Goal: Check status: Check status

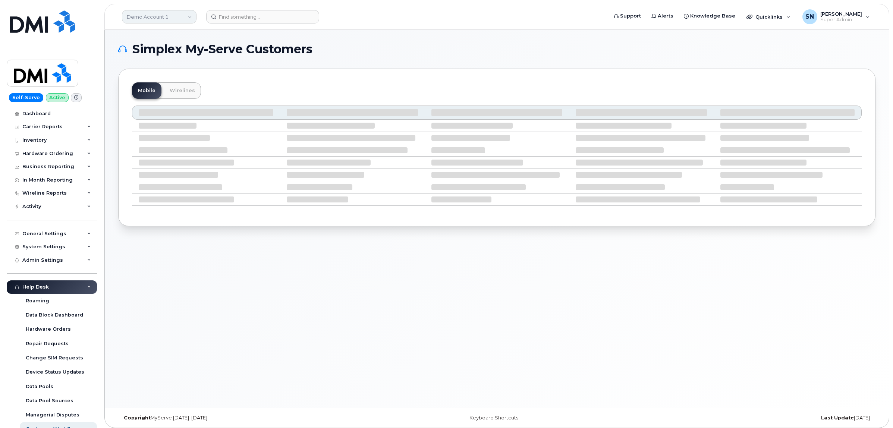
click at [147, 12] on link "Demo Account 1" at bounding box center [159, 16] width 75 height 13
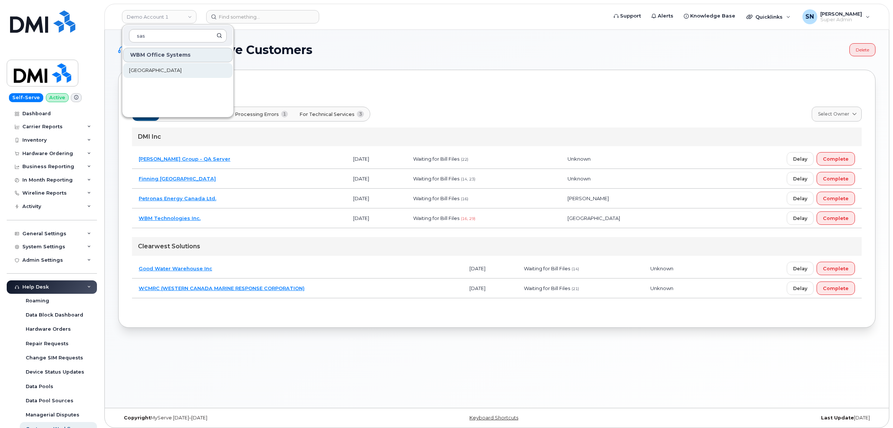
type input "sas"
click at [161, 67] on span "[GEOGRAPHIC_DATA]" at bounding box center [155, 70] width 53 height 7
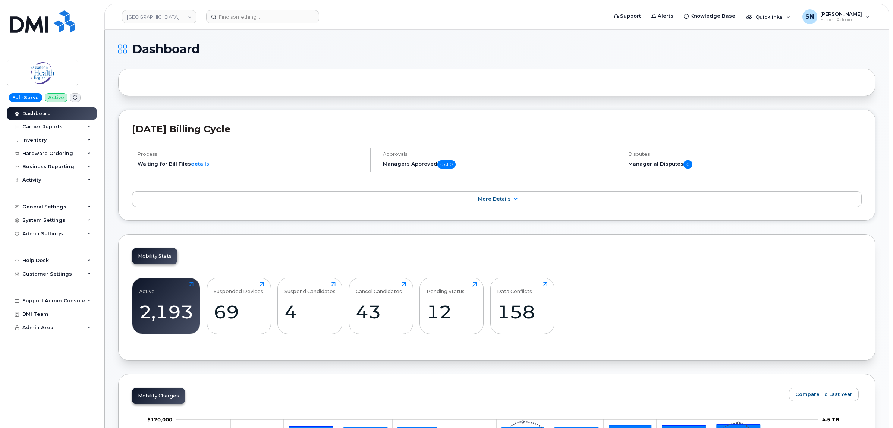
click at [332, 53] on h1 "Dashboard" at bounding box center [494, 49] width 753 height 12
drag, startPoint x: 346, startPoint y: 137, endPoint x: 325, endPoint y: 103, distance: 39.1
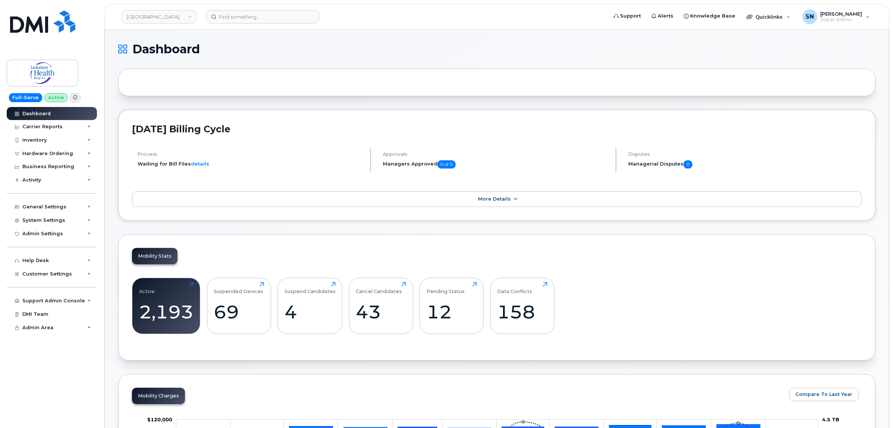
click at [258, 43] on h1 "Dashboard" at bounding box center [494, 49] width 753 height 12
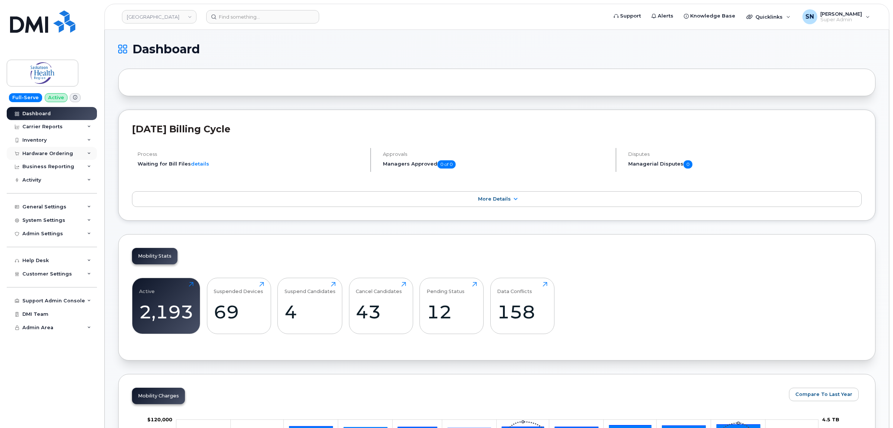
click at [55, 151] on div "Hardware Ordering" at bounding box center [47, 154] width 51 height 6
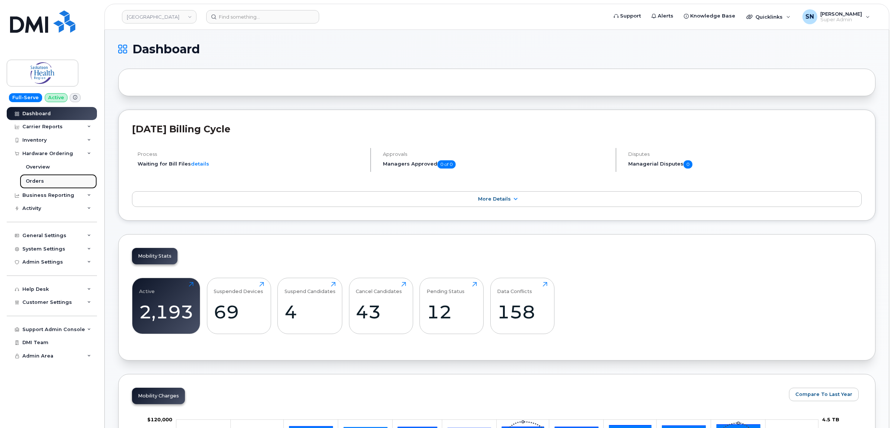
click at [54, 181] on link "Orders" at bounding box center [58, 181] width 77 height 14
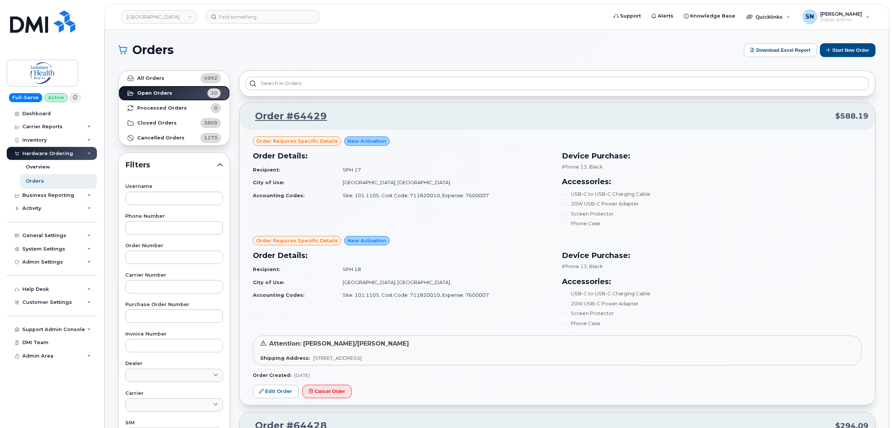
click at [168, 86] on link "Open Orders 10" at bounding box center [174, 93] width 111 height 15
click at [167, 80] on link "All Orders 4992" at bounding box center [174, 78] width 111 height 15
